Goal: Information Seeking & Learning: Learn about a topic

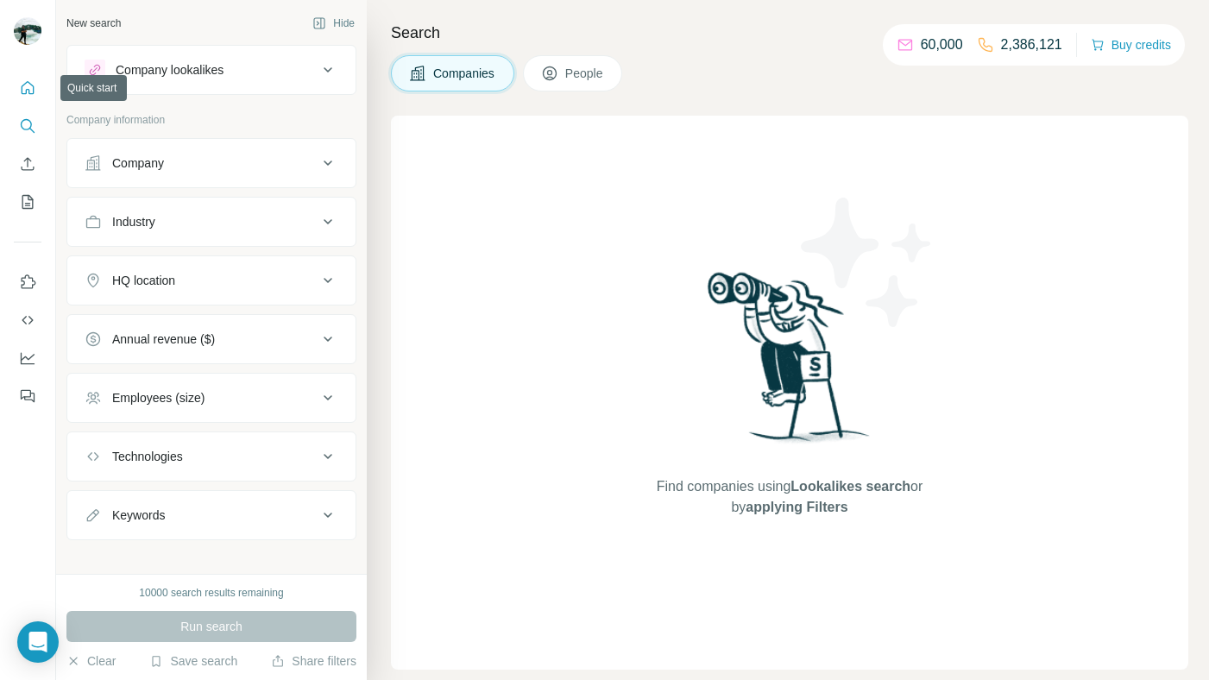
click at [30, 85] on icon "Quick start" at bounding box center [28, 87] width 13 height 13
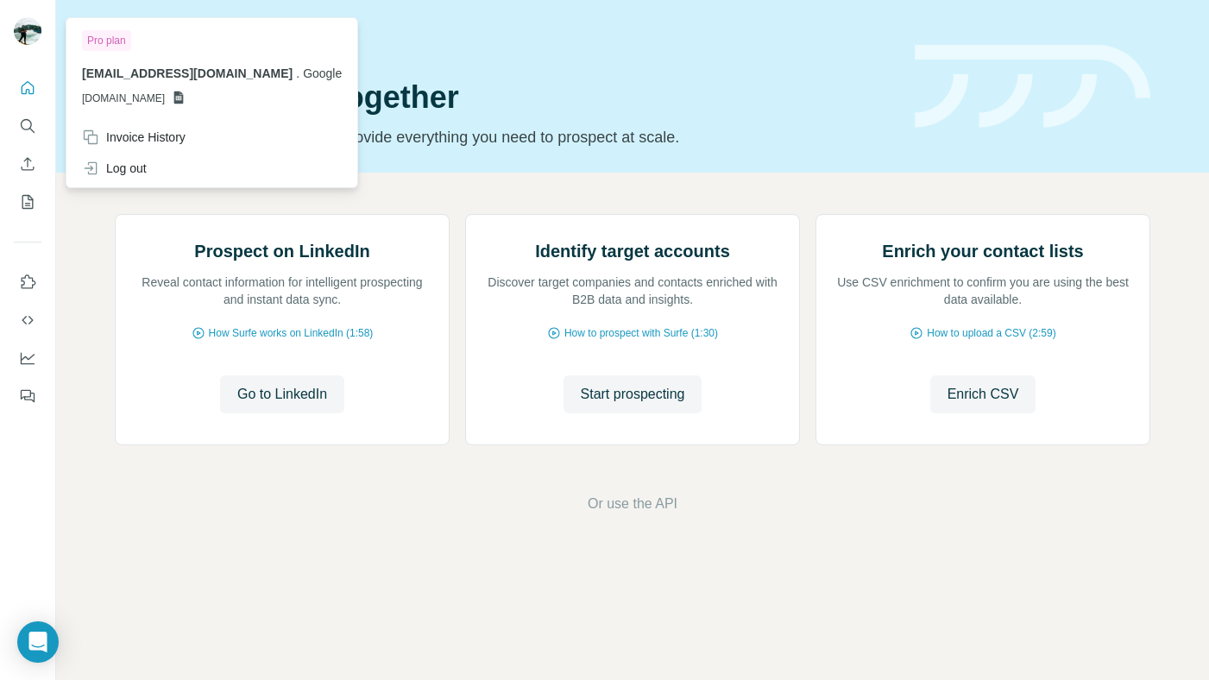
click at [31, 41] on img at bounding box center [28, 31] width 28 height 28
click at [29, 39] on img at bounding box center [28, 31] width 28 height 28
click at [142, 137] on div "Invoice History" at bounding box center [134, 137] width 104 height 17
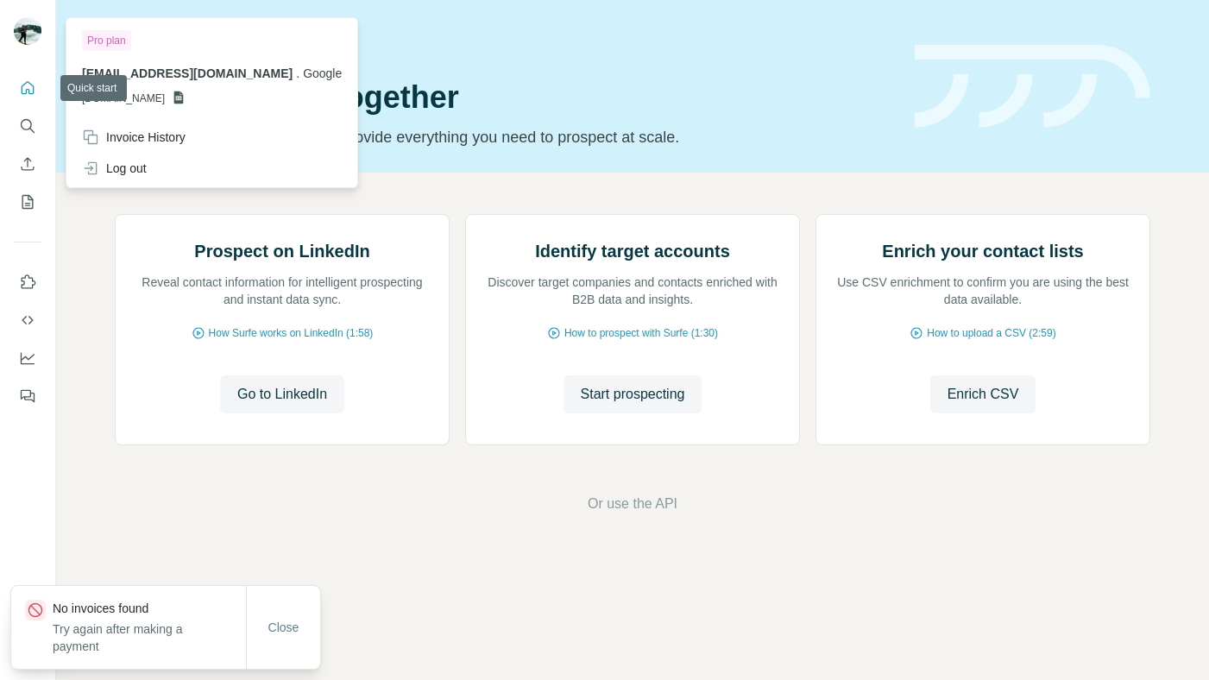
click at [34, 97] on button "Quick start" at bounding box center [28, 87] width 28 height 31
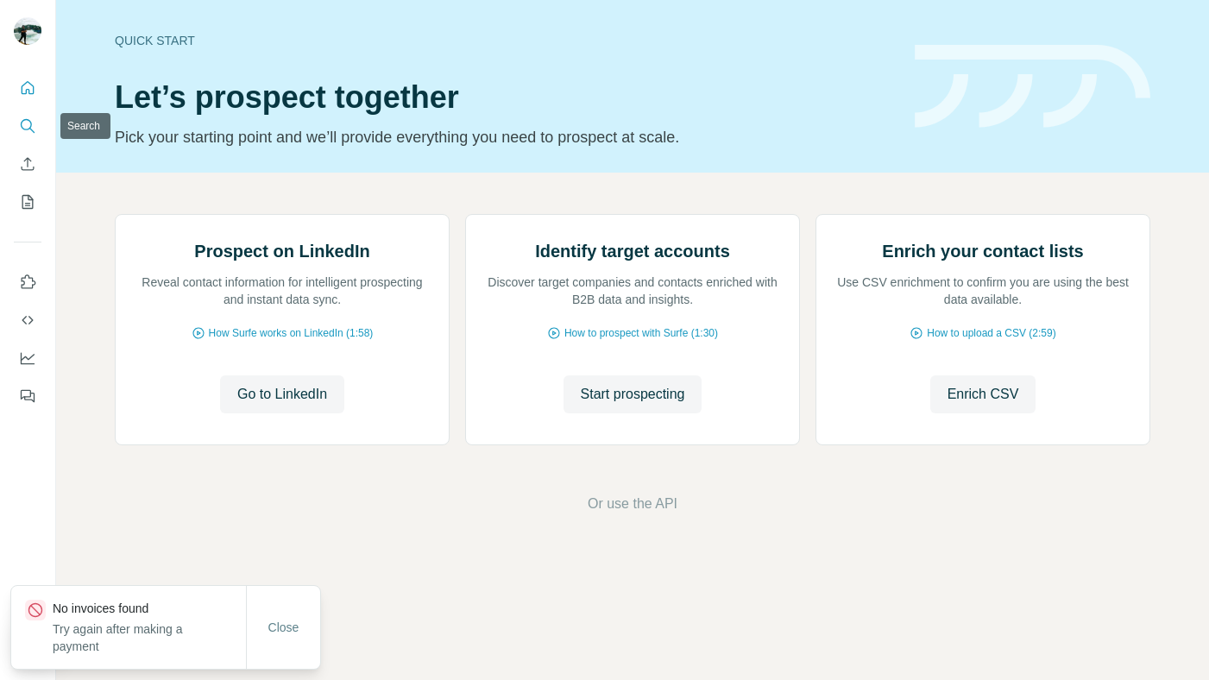
click at [33, 135] on button "Search" at bounding box center [28, 125] width 28 height 31
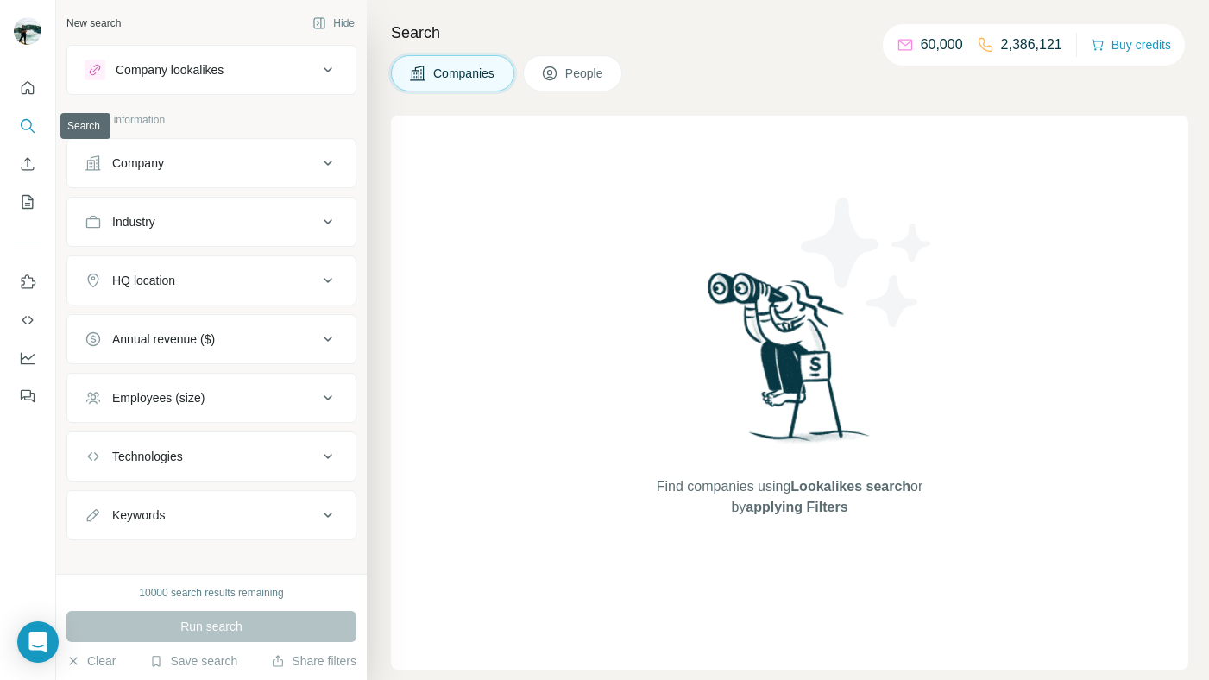
click at [28, 121] on icon "Search" at bounding box center [27, 125] width 17 height 17
click at [1015, 41] on p "2,386,121" at bounding box center [1031, 45] width 61 height 21
click at [939, 43] on p "60,000" at bounding box center [942, 45] width 42 height 21
click at [1121, 37] on button "Buy credits" at bounding box center [1131, 45] width 80 height 24
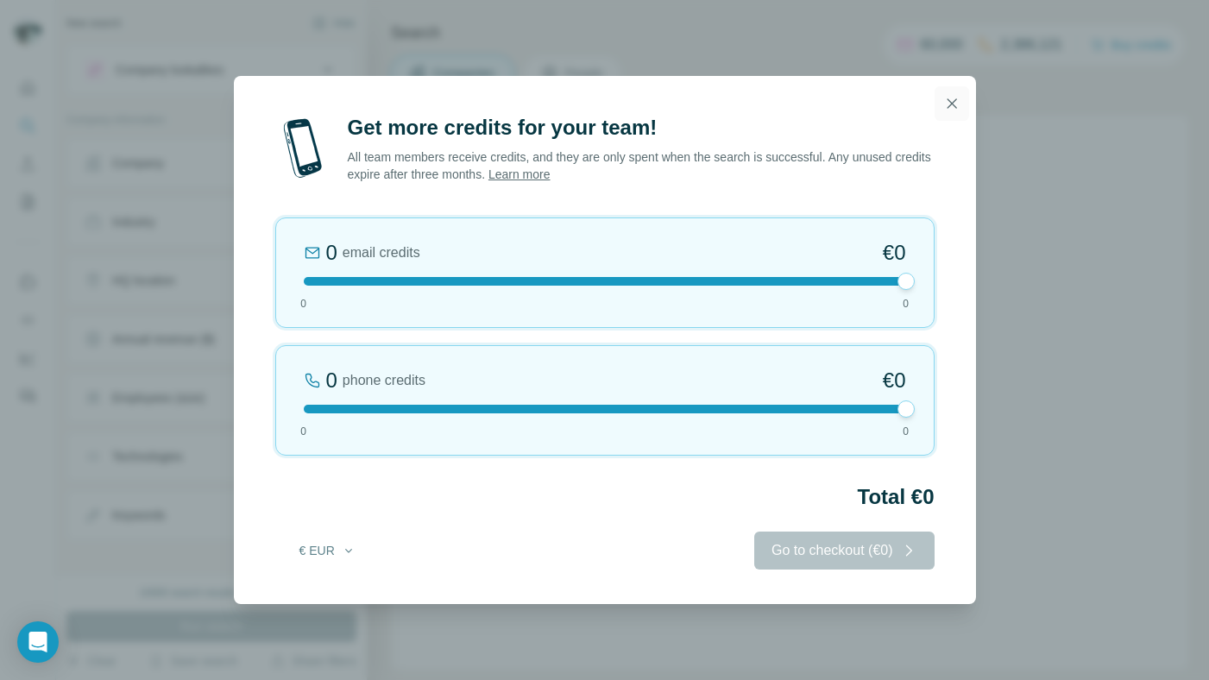
click at [956, 101] on icon "button" at bounding box center [951, 103] width 17 height 17
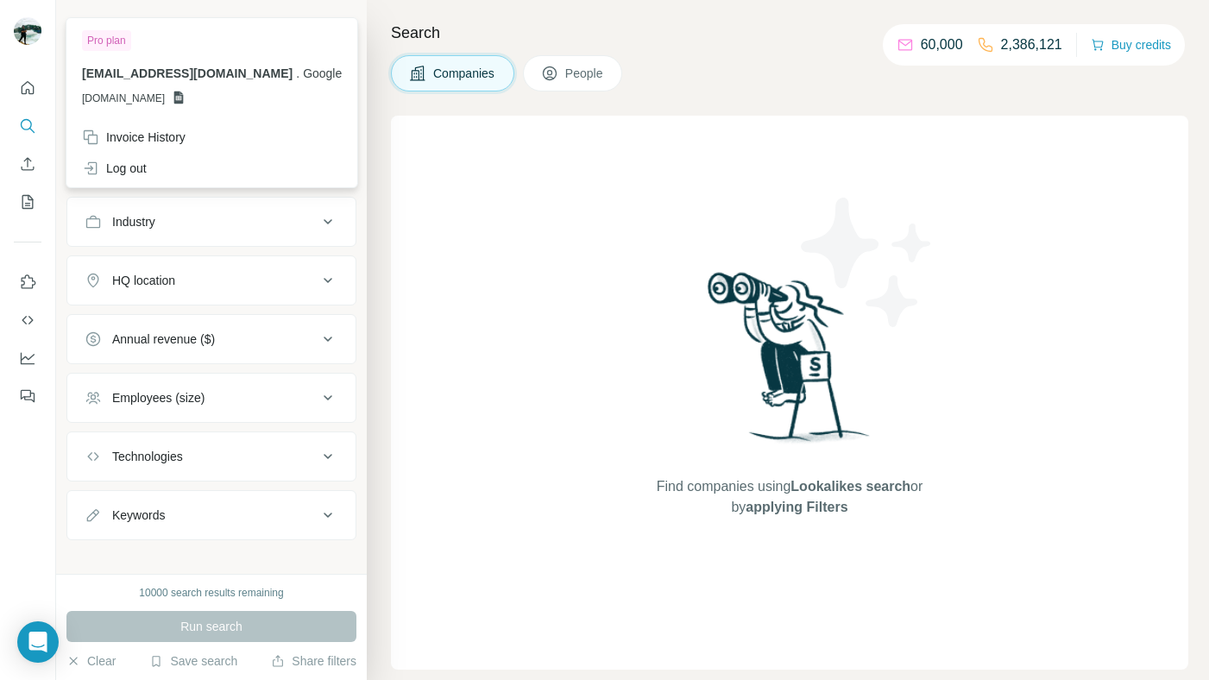
click at [28, 33] on img at bounding box center [28, 31] width 28 height 28
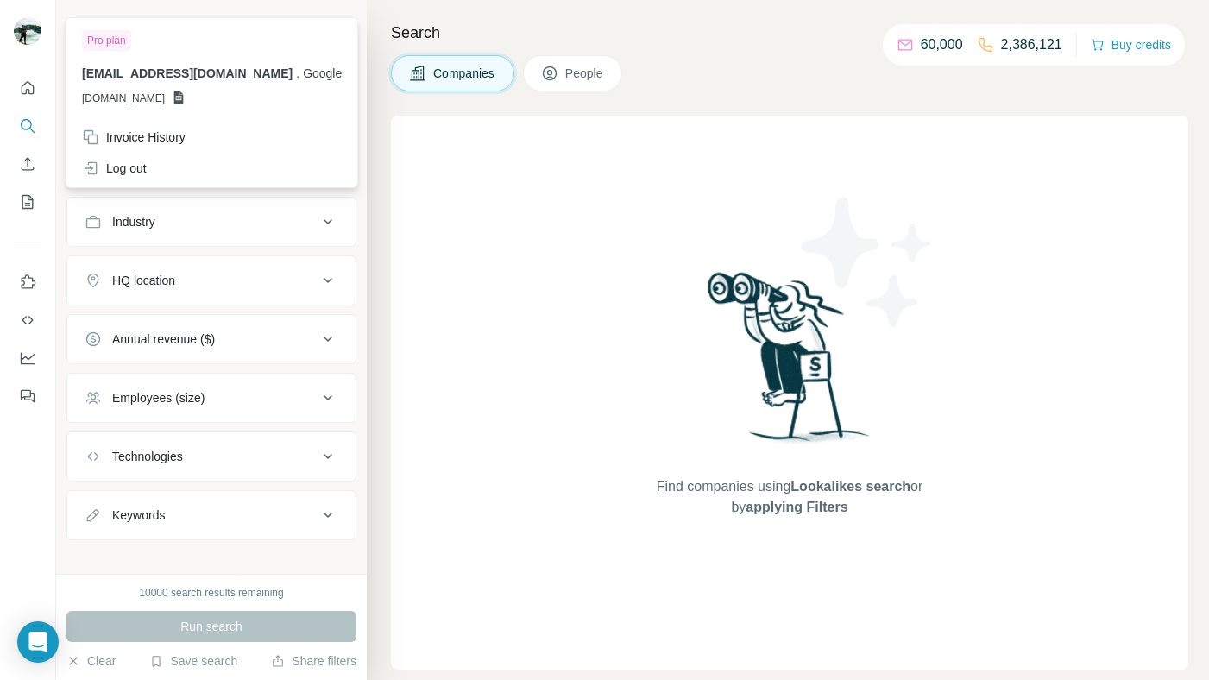
click at [28, 33] on img at bounding box center [28, 31] width 28 height 28
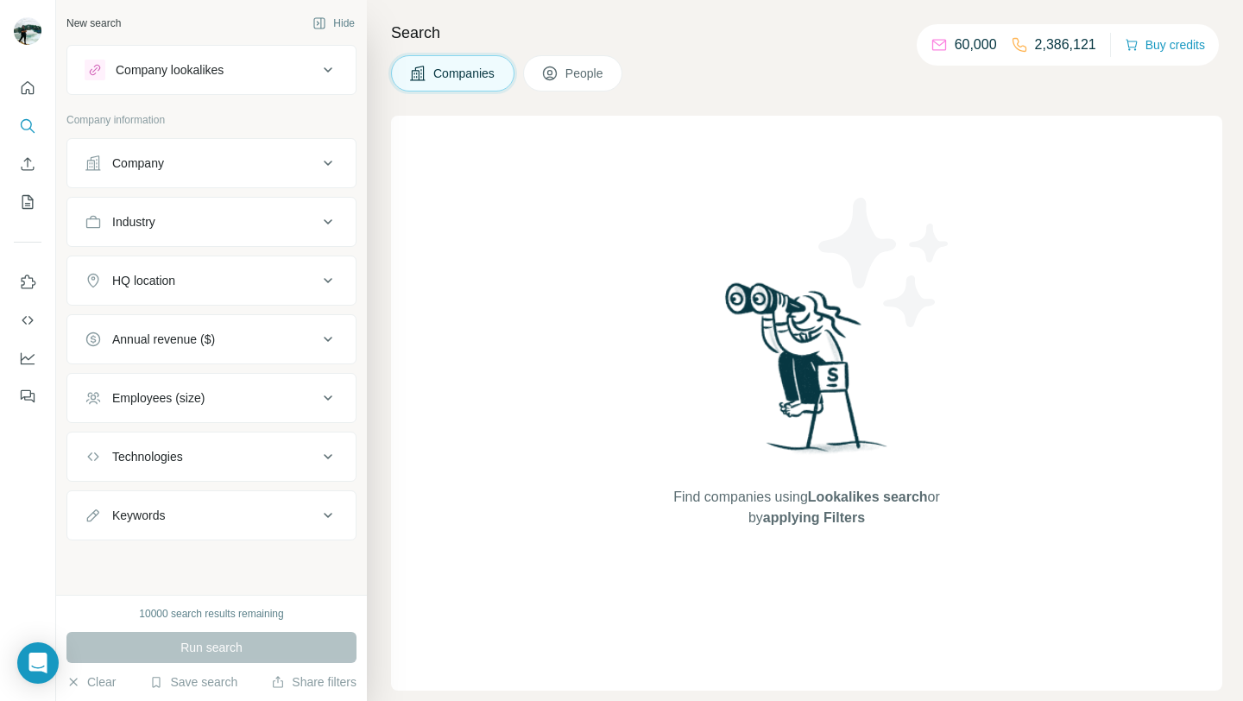
click at [324, 79] on icon at bounding box center [328, 70] width 21 height 21
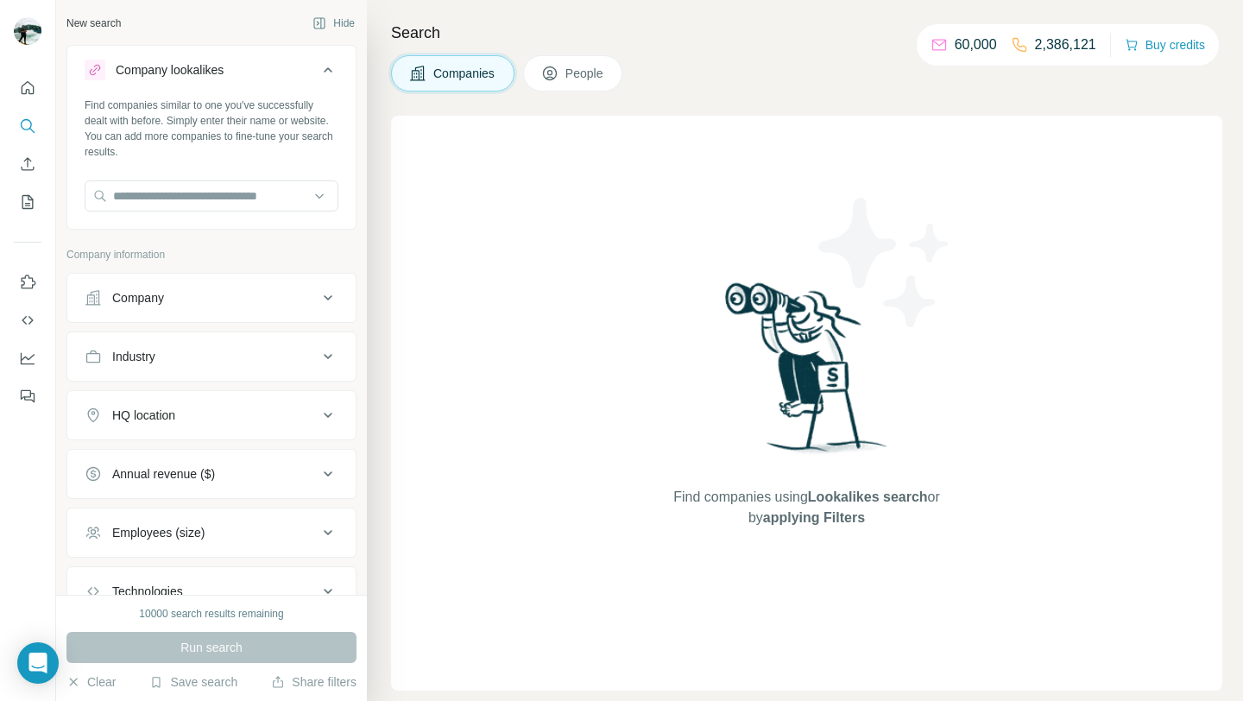
click at [564, 82] on button "People" at bounding box center [573, 73] width 100 height 36
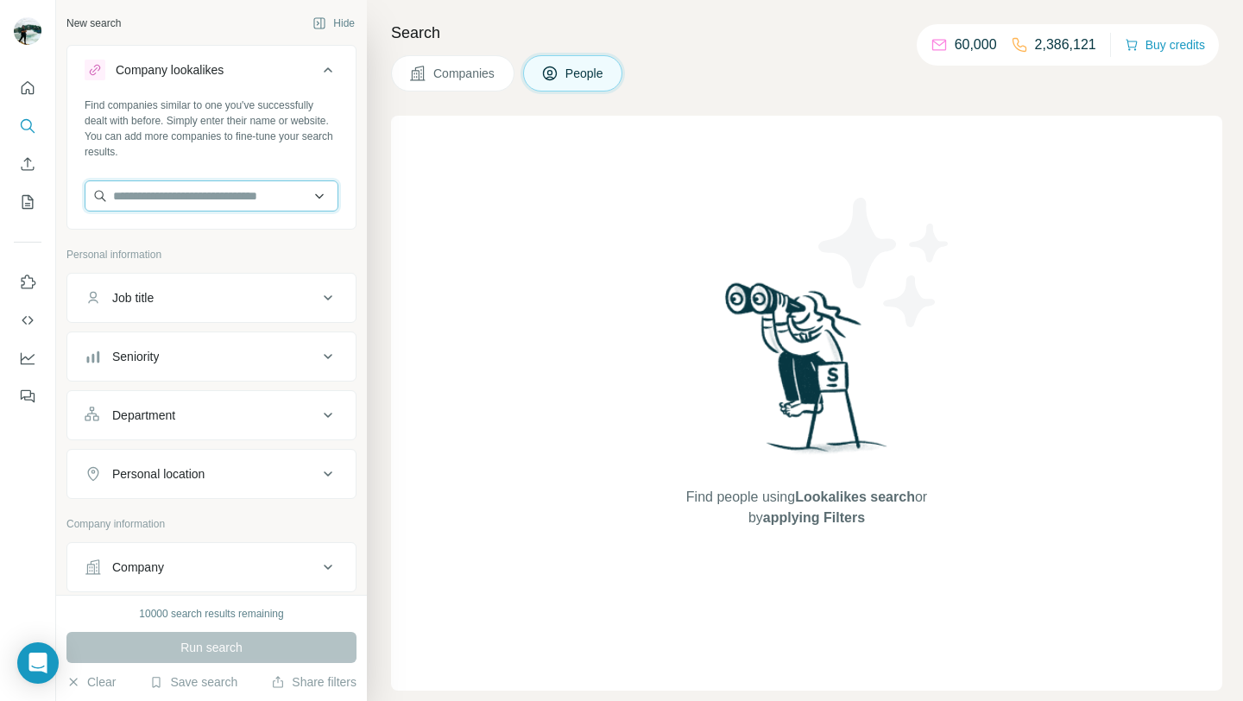
click at [259, 192] on input "text" at bounding box center [212, 195] width 254 height 31
paste input "***"
type input "***"
click at [647, 198] on div "Find people using Lookalikes search or by applying Filters" at bounding box center [806, 403] width 831 height 575
click at [451, 268] on div "Find people using Lookalikes search or by applying Filters" at bounding box center [806, 403] width 831 height 575
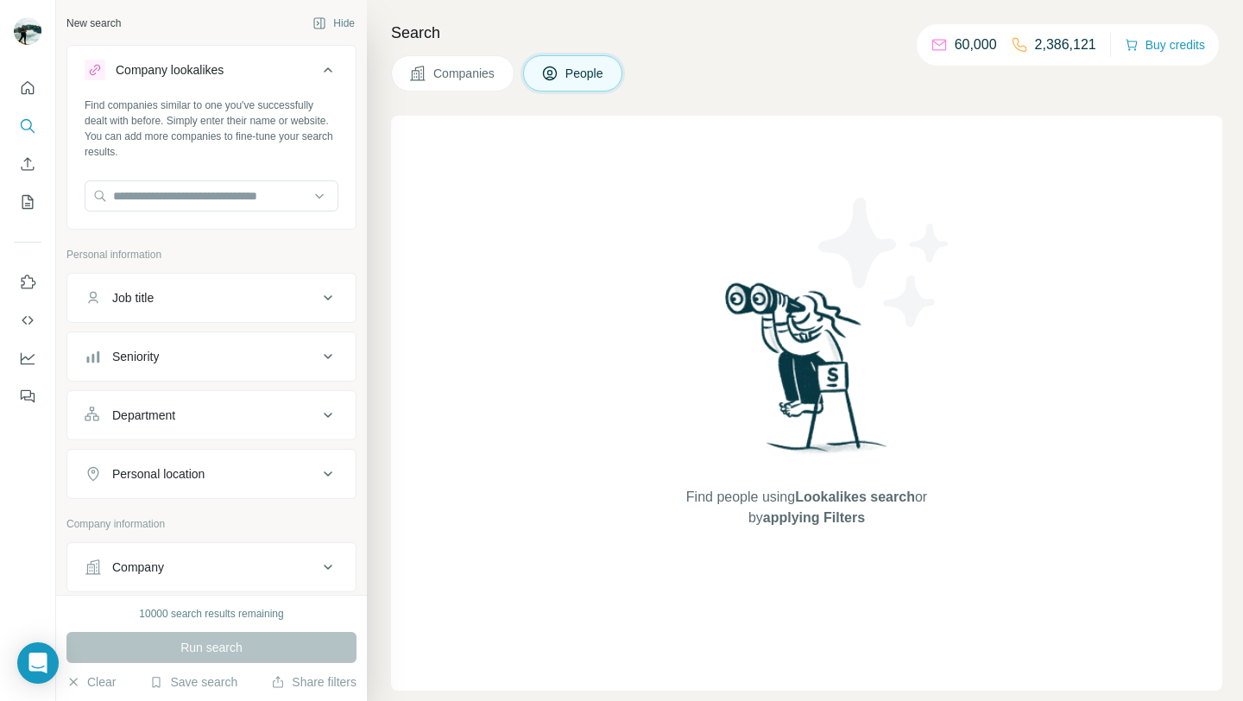
click at [451, 72] on span "Companies" at bounding box center [464, 73] width 63 height 17
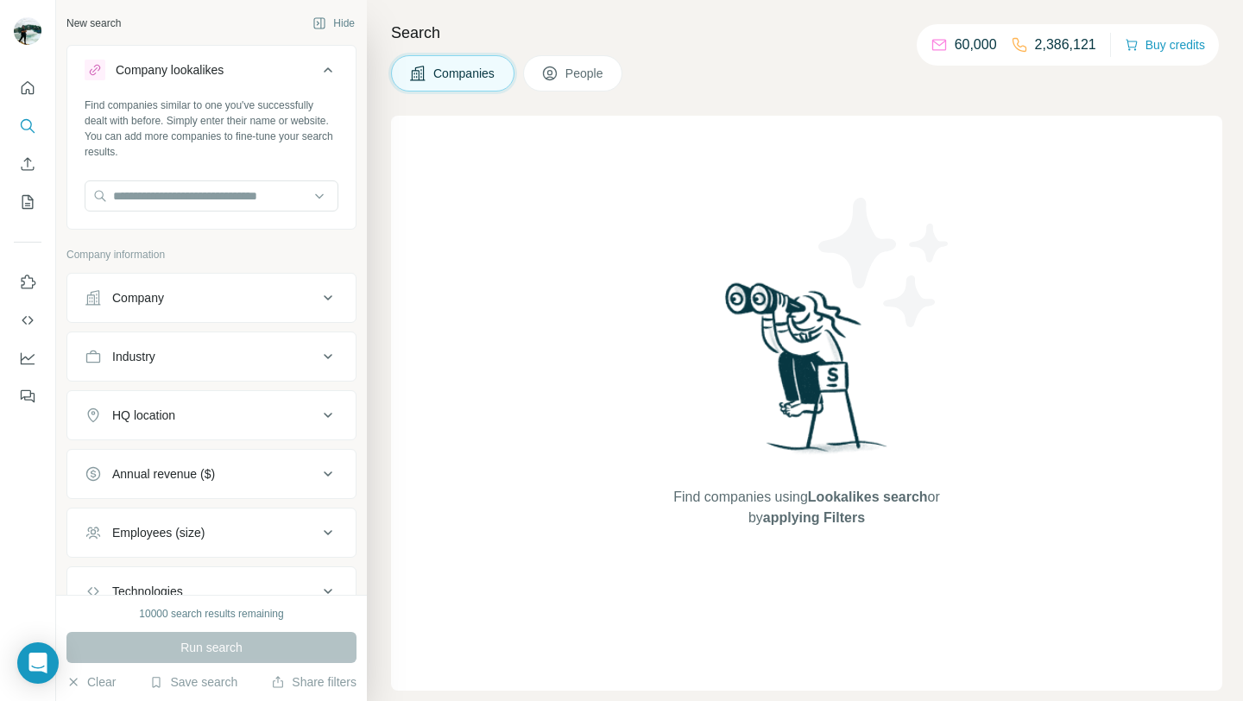
click at [553, 79] on icon at bounding box center [549, 73] width 17 height 17
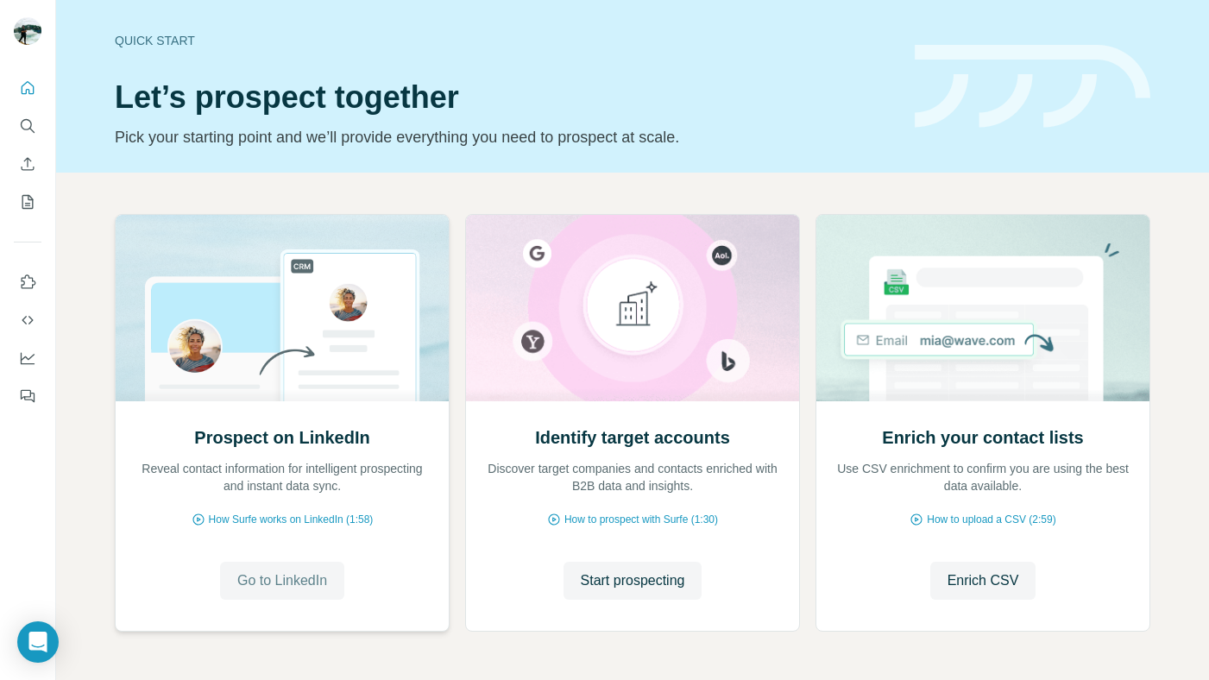
click at [325, 575] on span "Go to LinkedIn" at bounding box center [282, 580] width 90 height 21
